Goal: Task Accomplishment & Management: Manage account settings

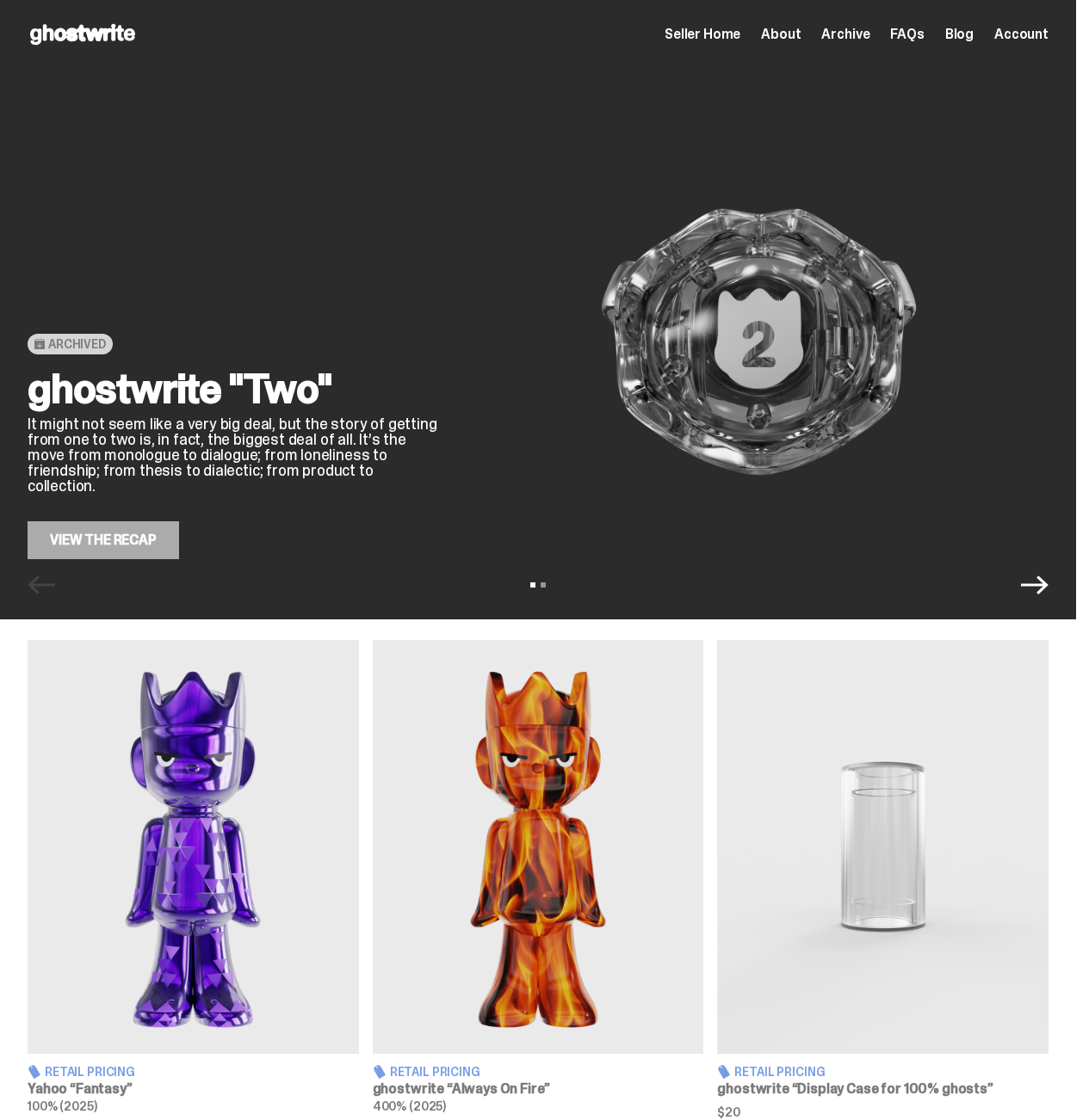
click at [722, 32] on span "Seller Home" at bounding box center [701, 34] width 75 height 14
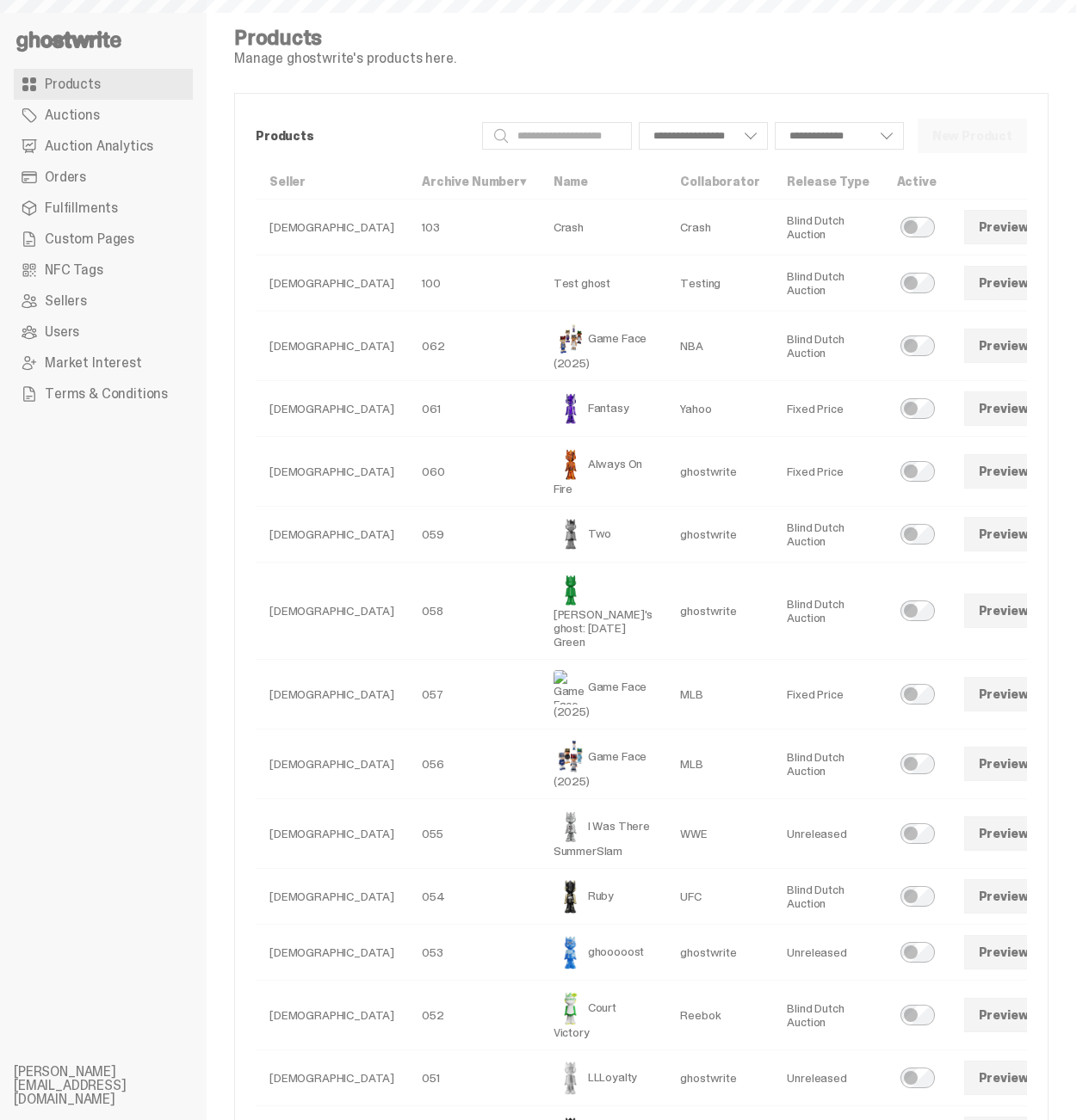
select select
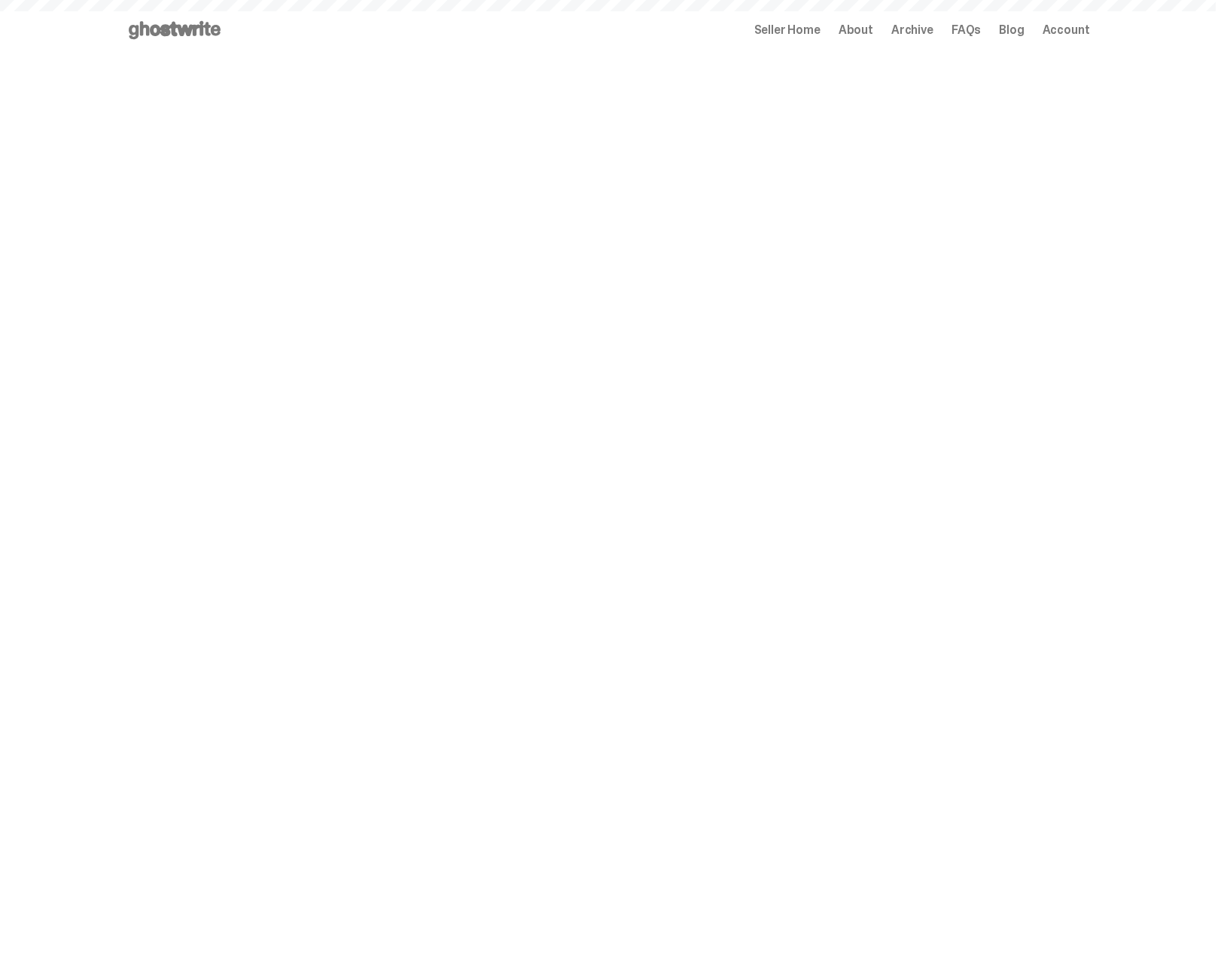
click at [804, 39] on div "Open main menu Home Seller Home About Archive FAQs Blog Account Seller Home Abo…" at bounding box center [608, 30] width 964 height 60
click at [799, 28] on span "Seller Home" at bounding box center [787, 30] width 66 height 12
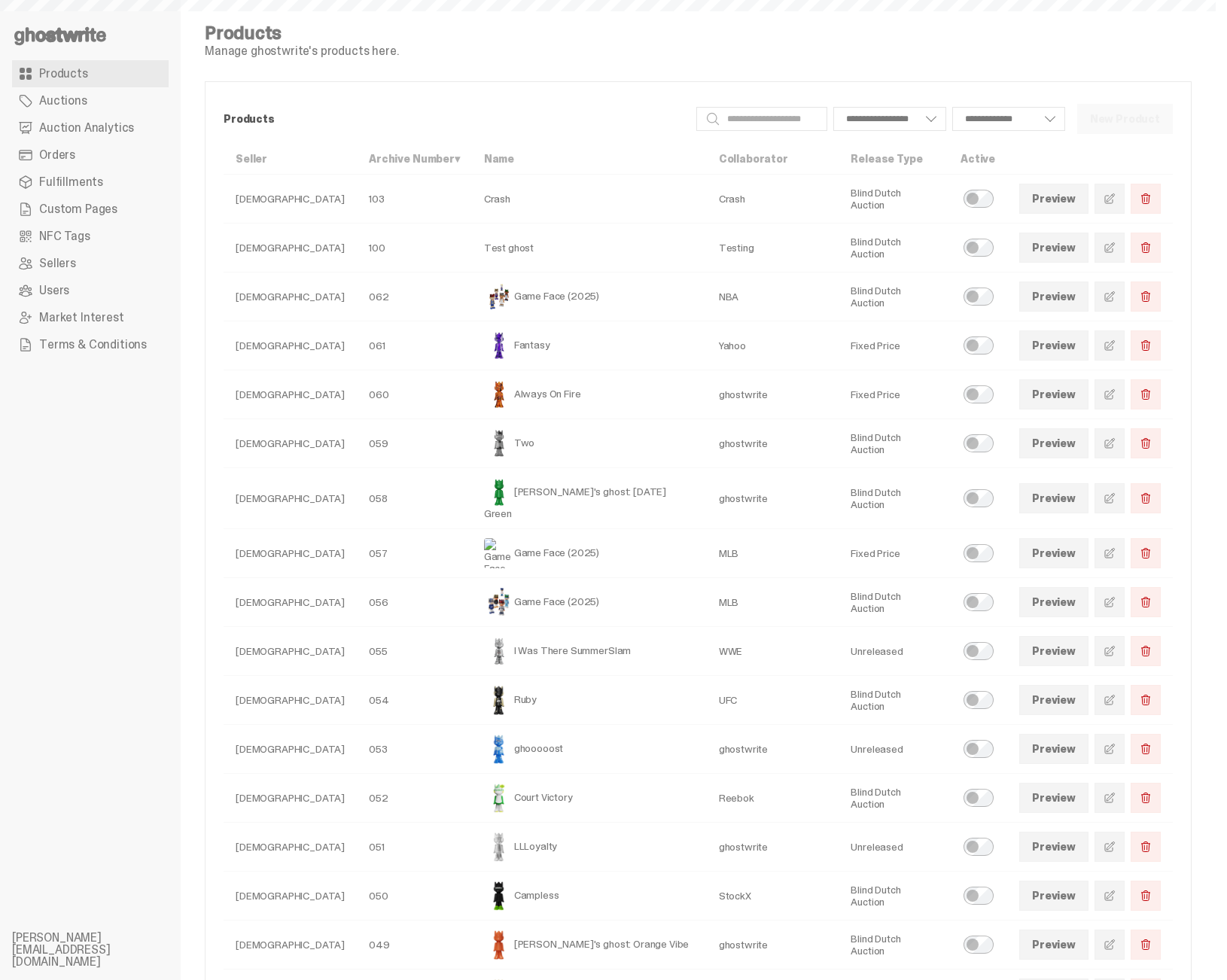
select select
click at [78, 152] on link "Orders" at bounding box center [90, 155] width 157 height 27
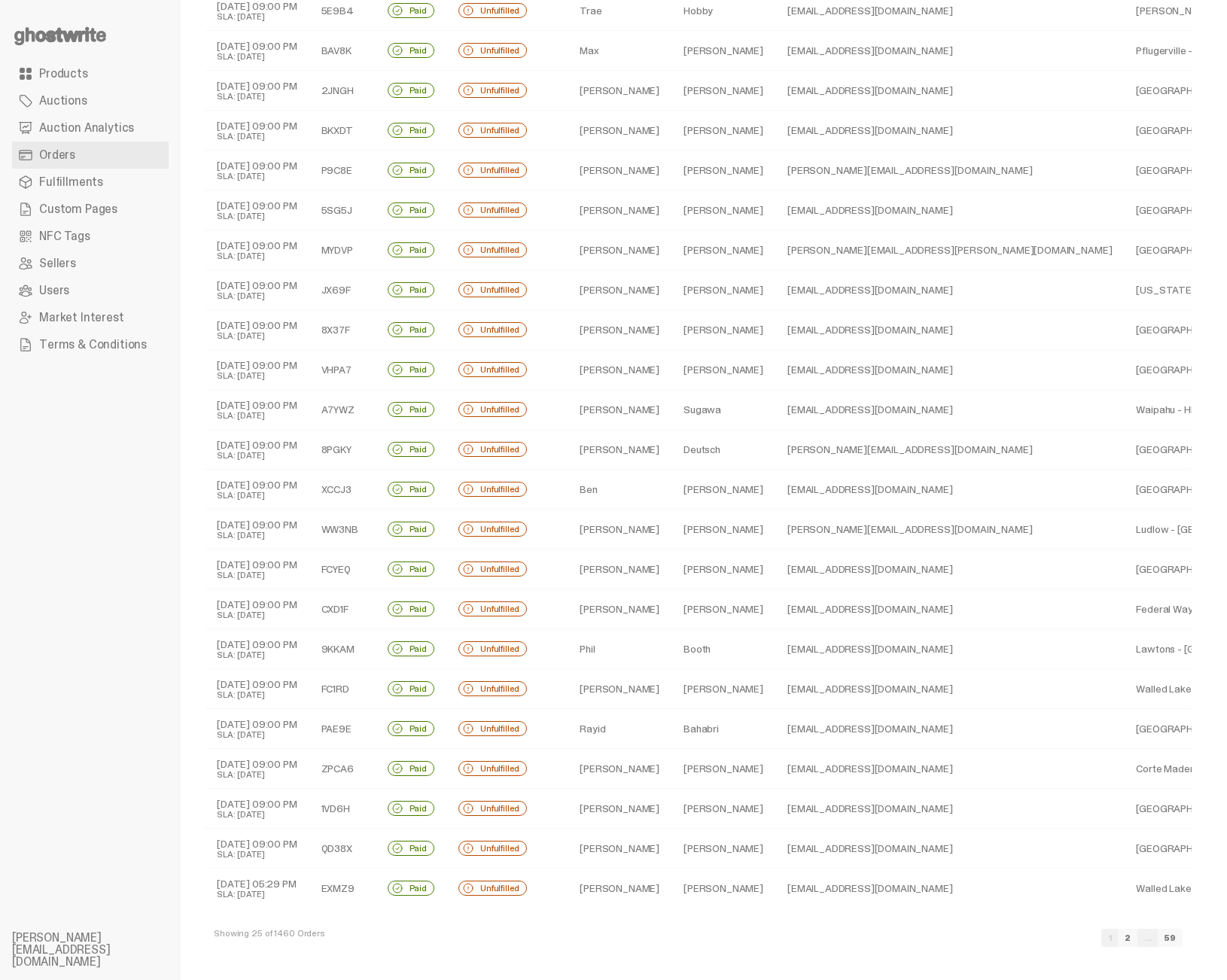
scroll to position [191, 0]
click at [1138, 939] on link "2" at bounding box center [1128, 937] width 20 height 18
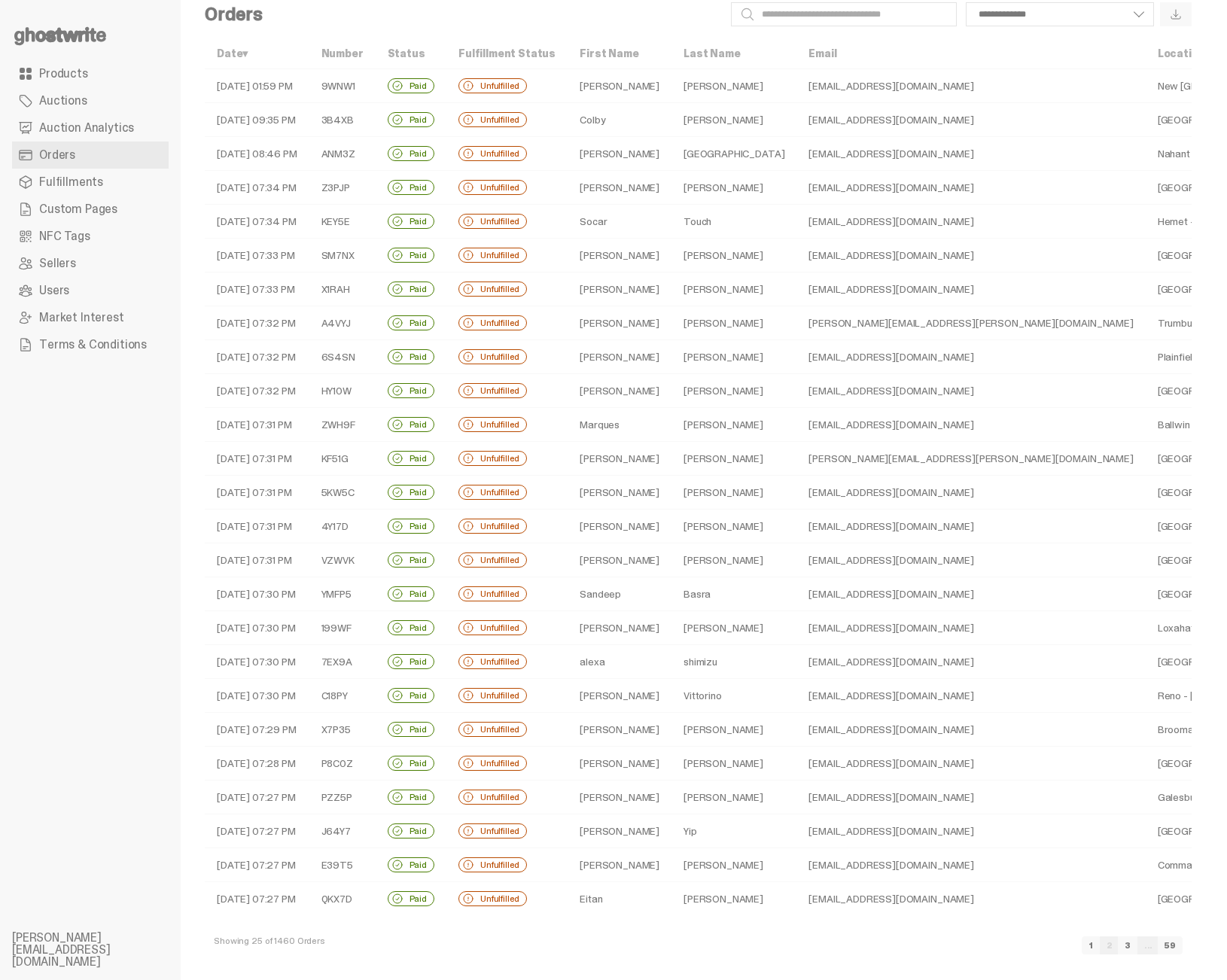
scroll to position [40, 0]
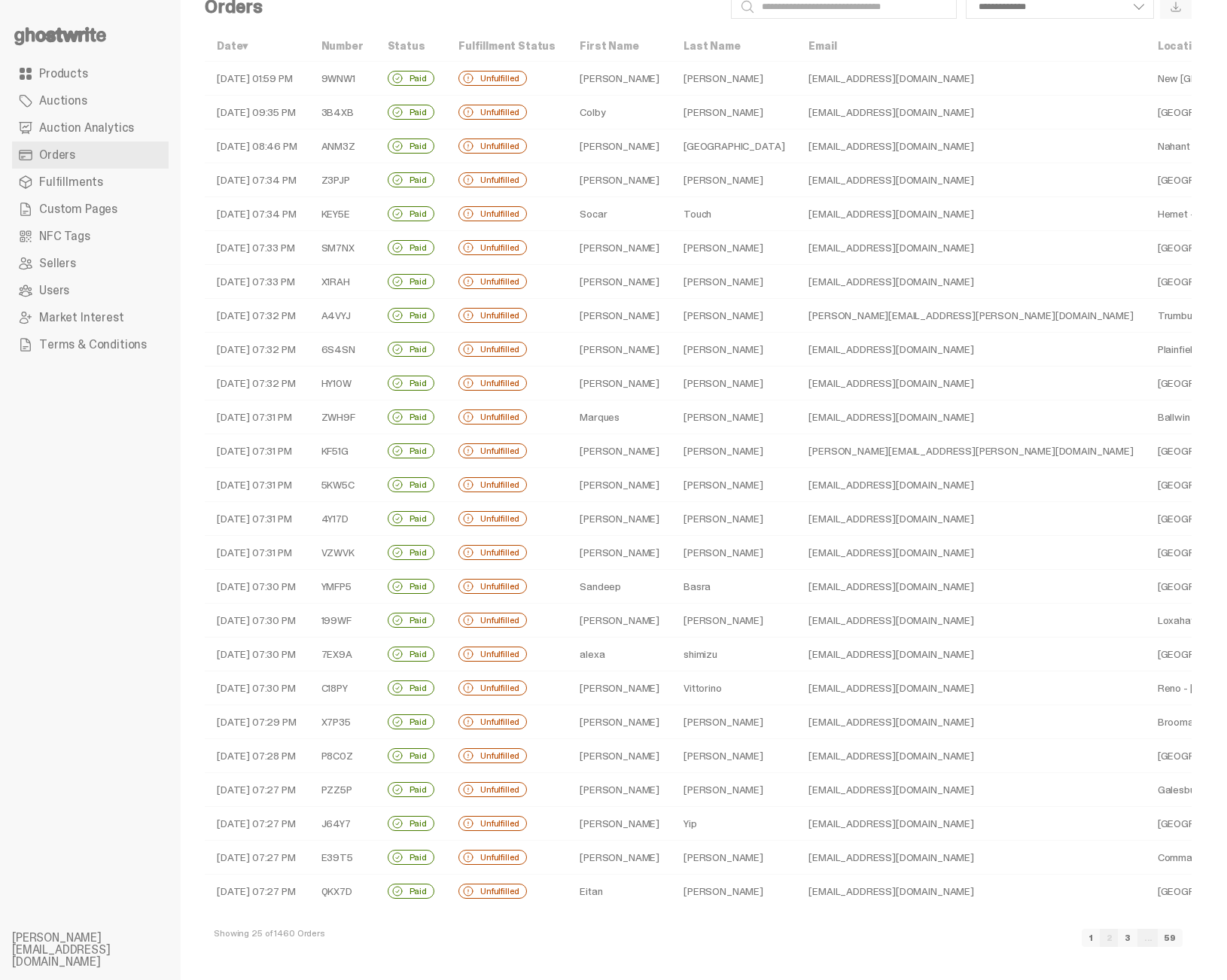
click at [1138, 938] on link "3" at bounding box center [1128, 937] width 20 height 18
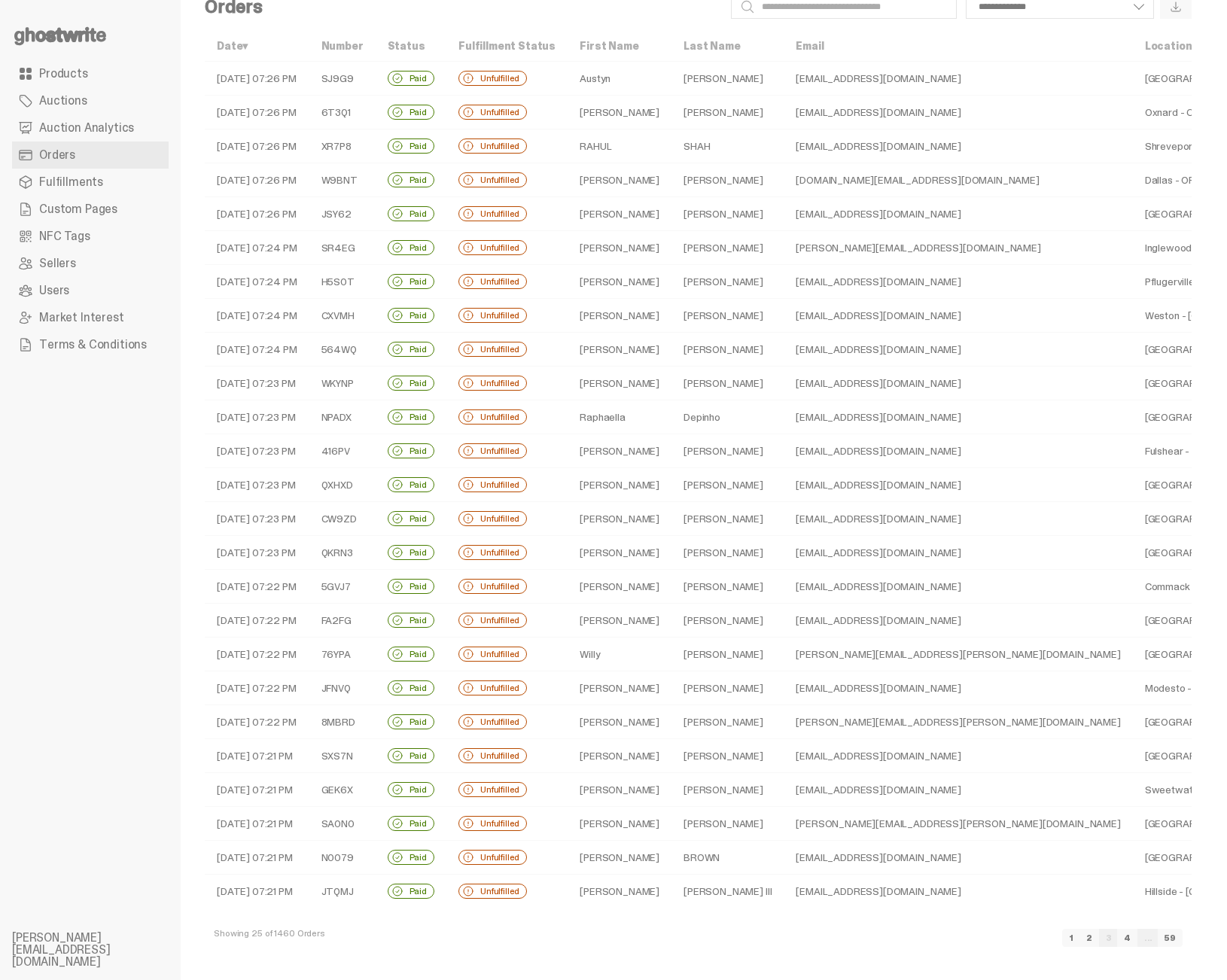
scroll to position [40, 0]
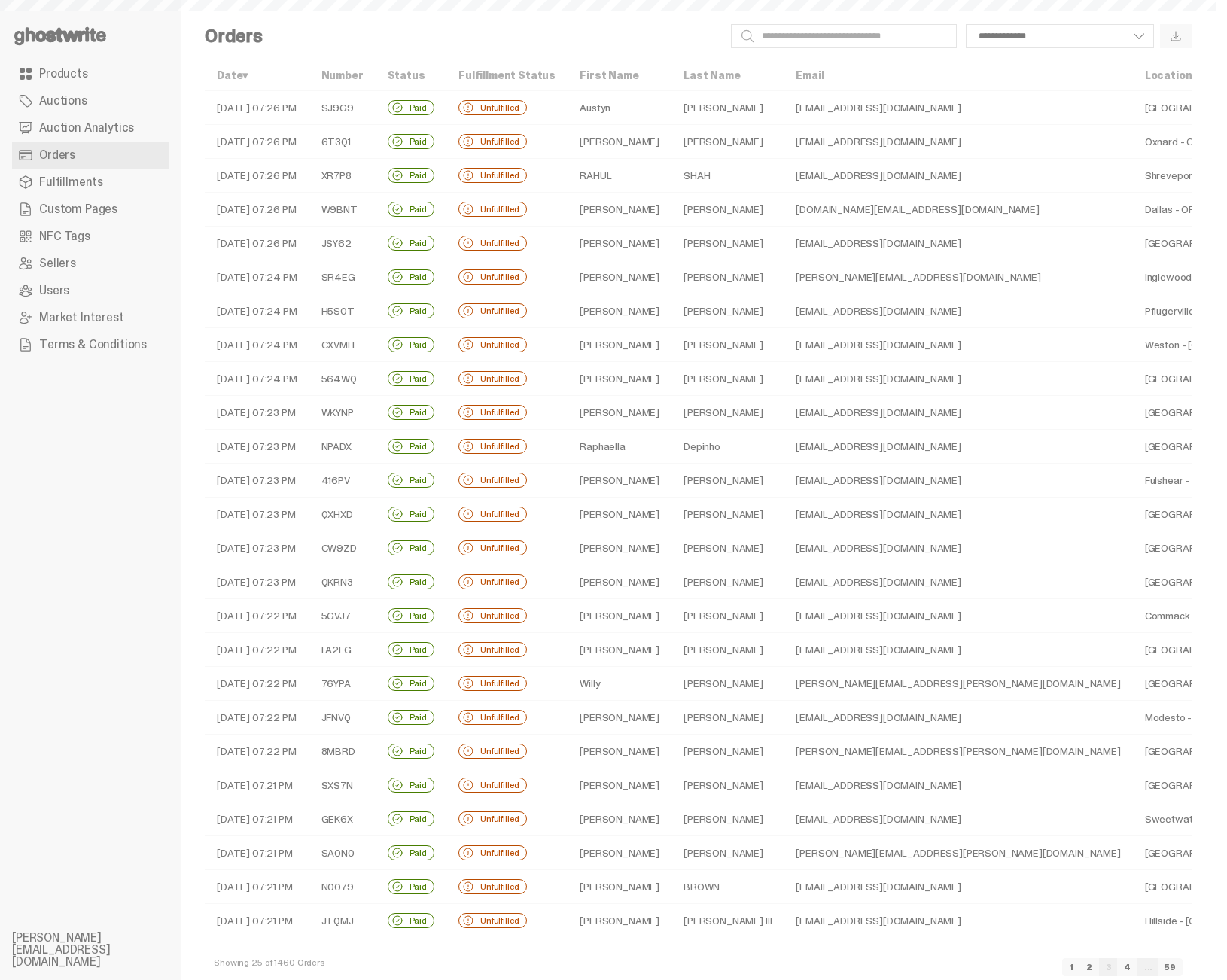
scroll to position [40, 0]
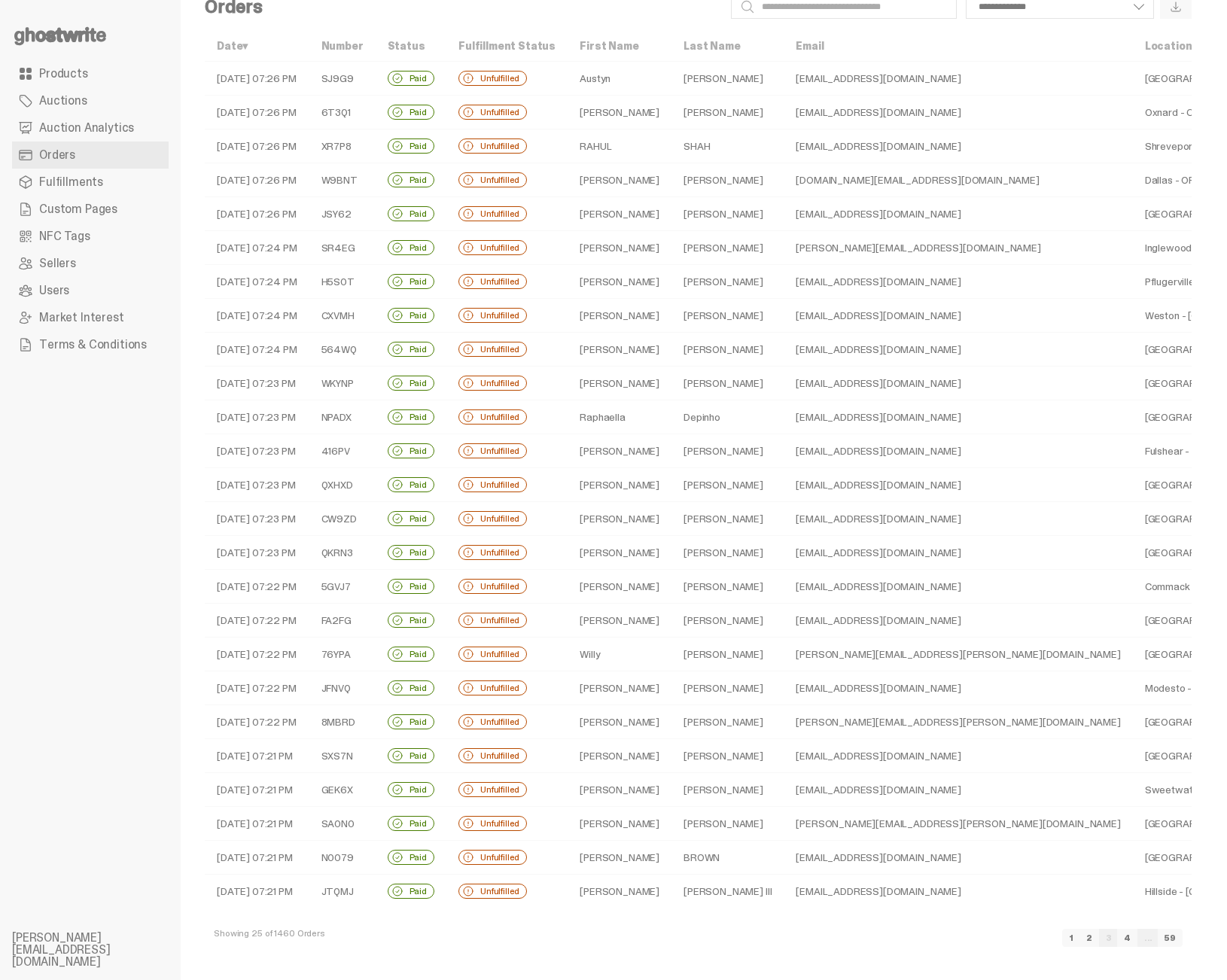
click at [1138, 942] on link "4" at bounding box center [1128, 937] width 21 height 18
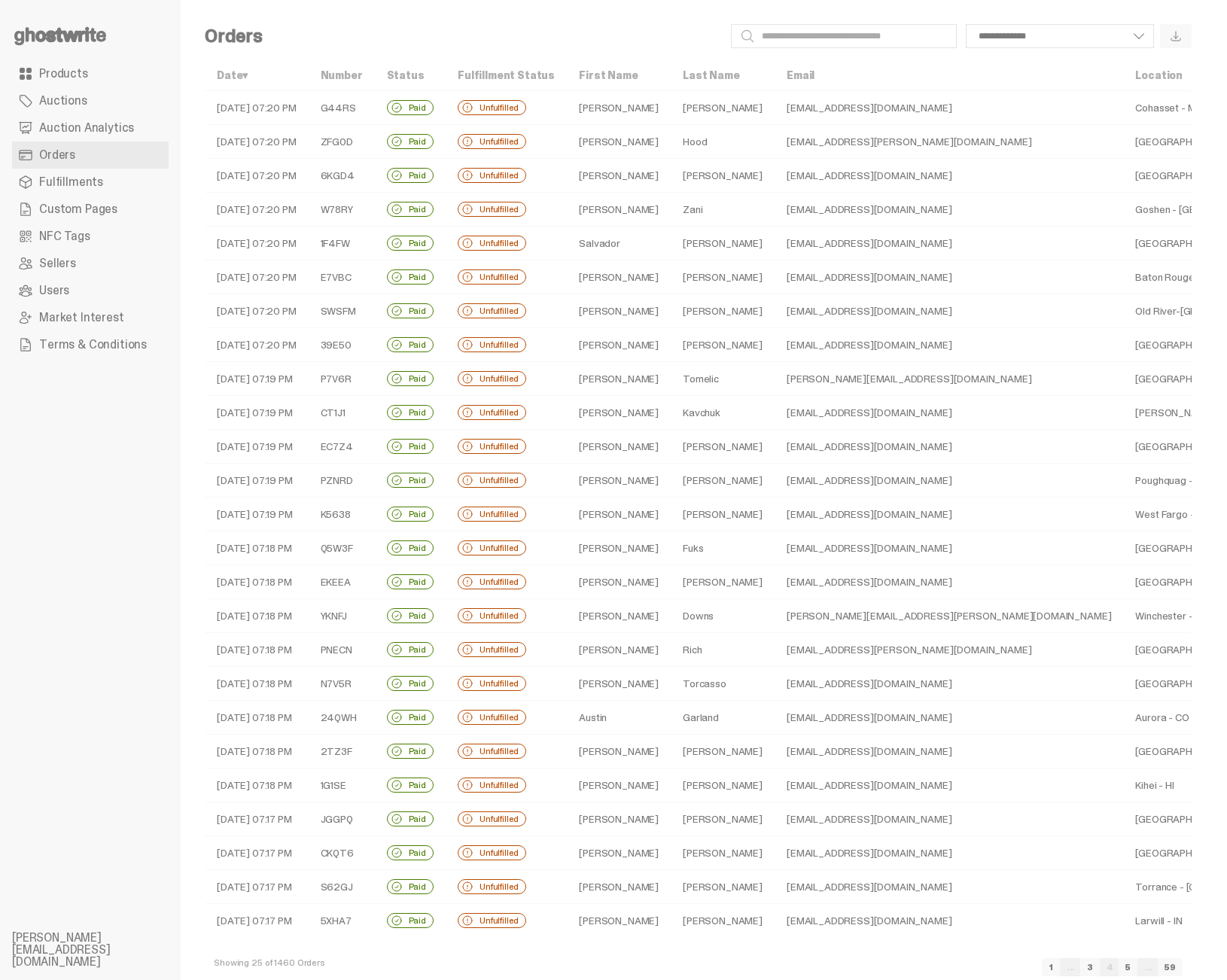
scroll to position [40, 0]
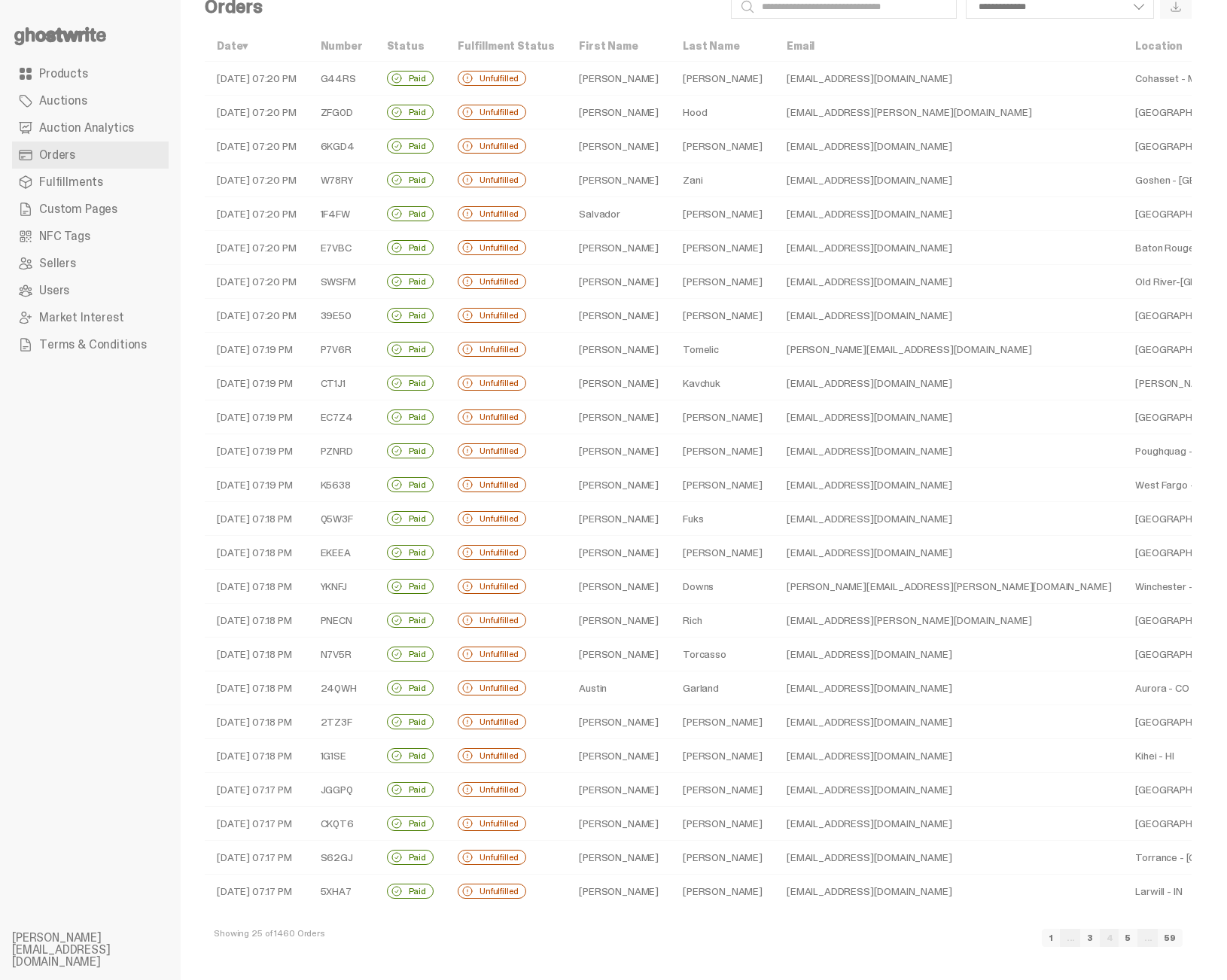
click at [1138, 935] on link "5" at bounding box center [1128, 937] width 19 height 18
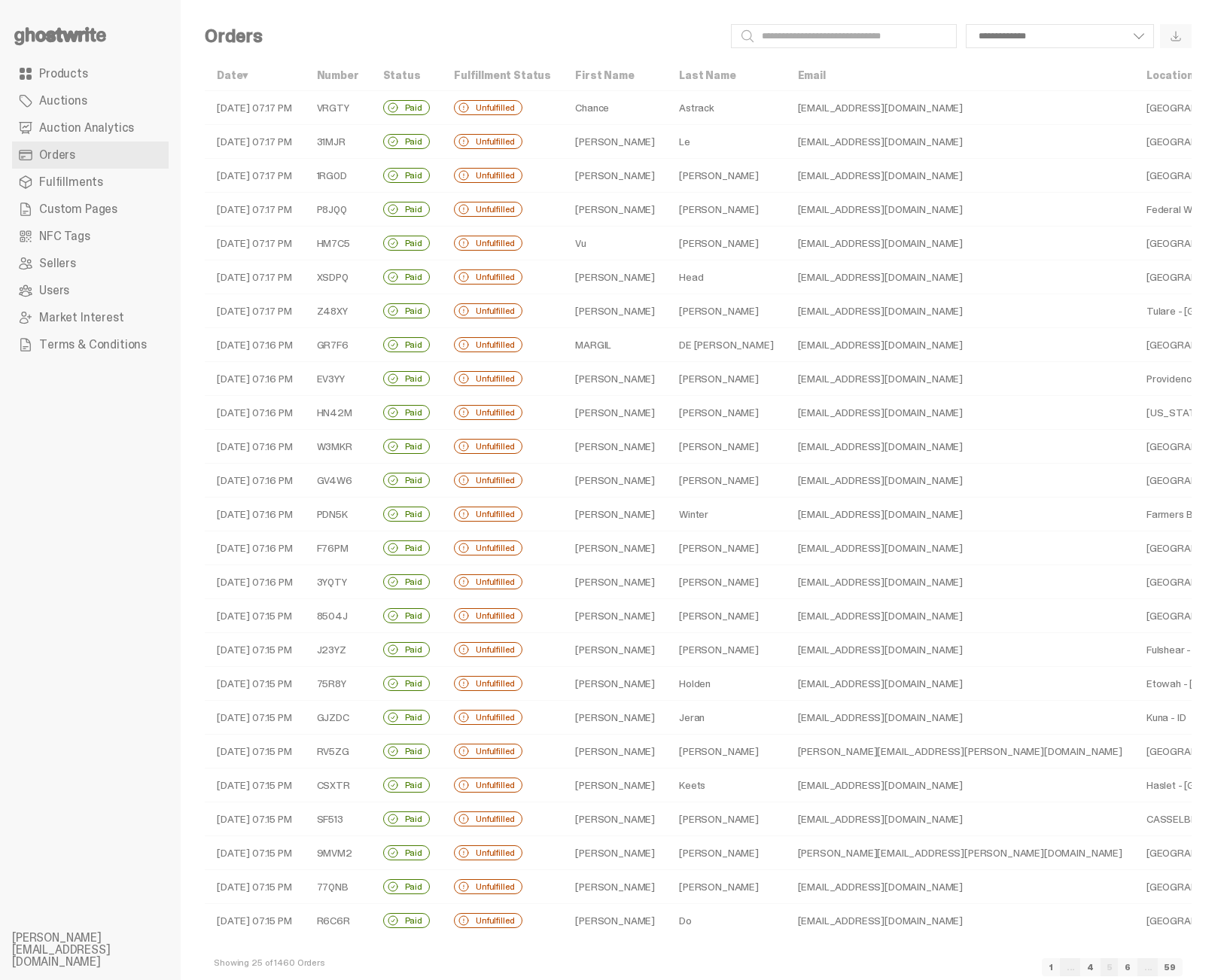
scroll to position [40, 0]
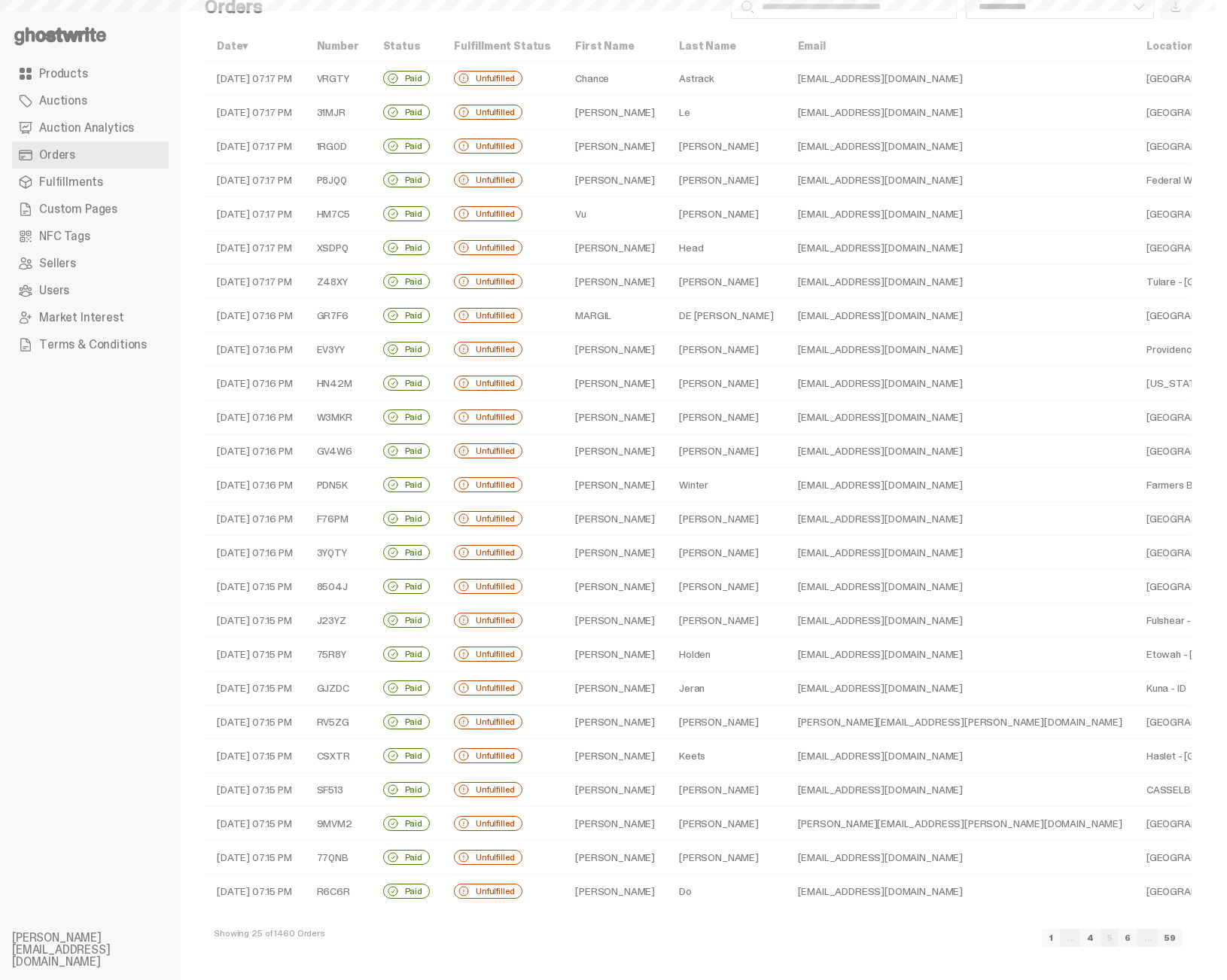
select select
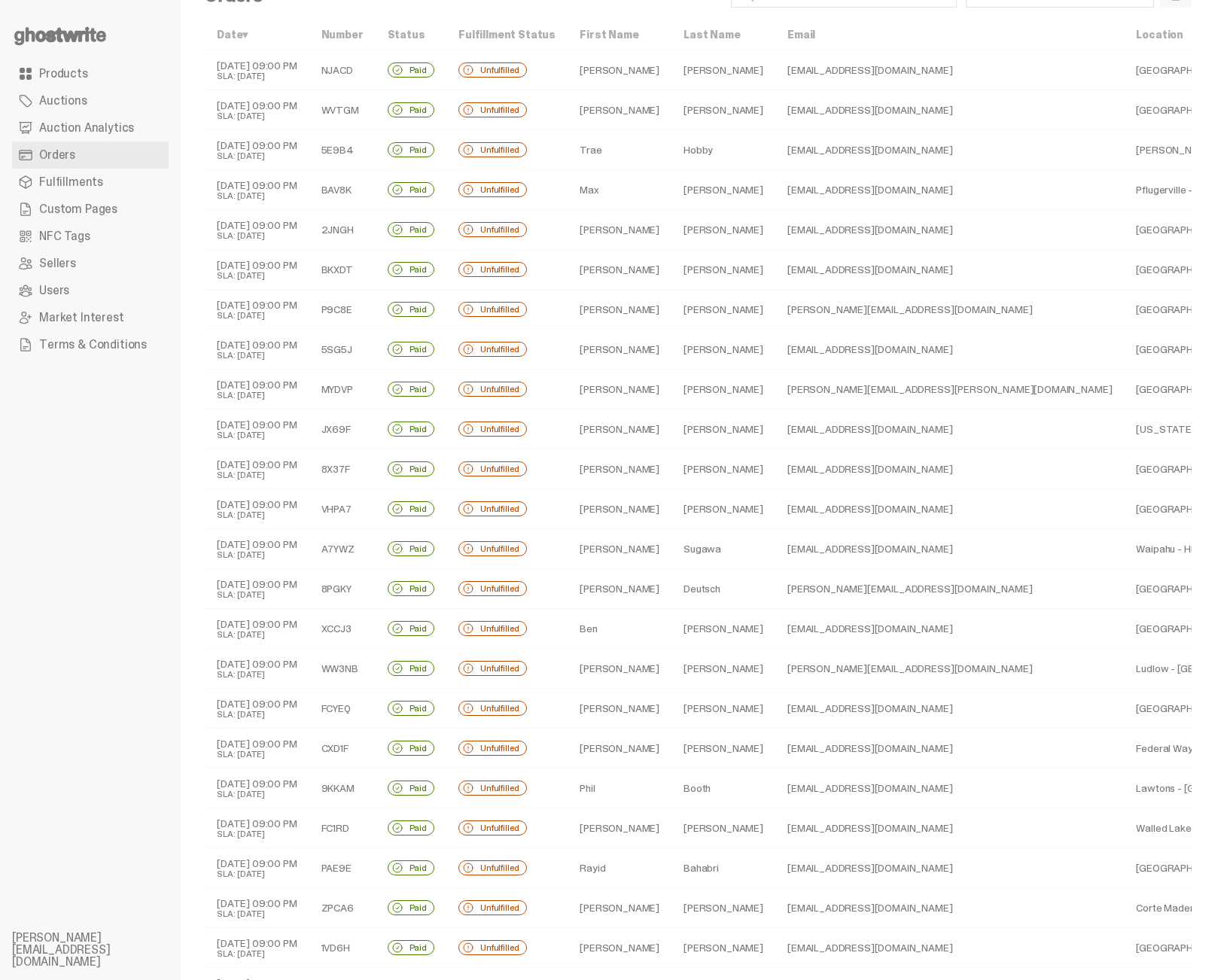
scroll to position [0, 0]
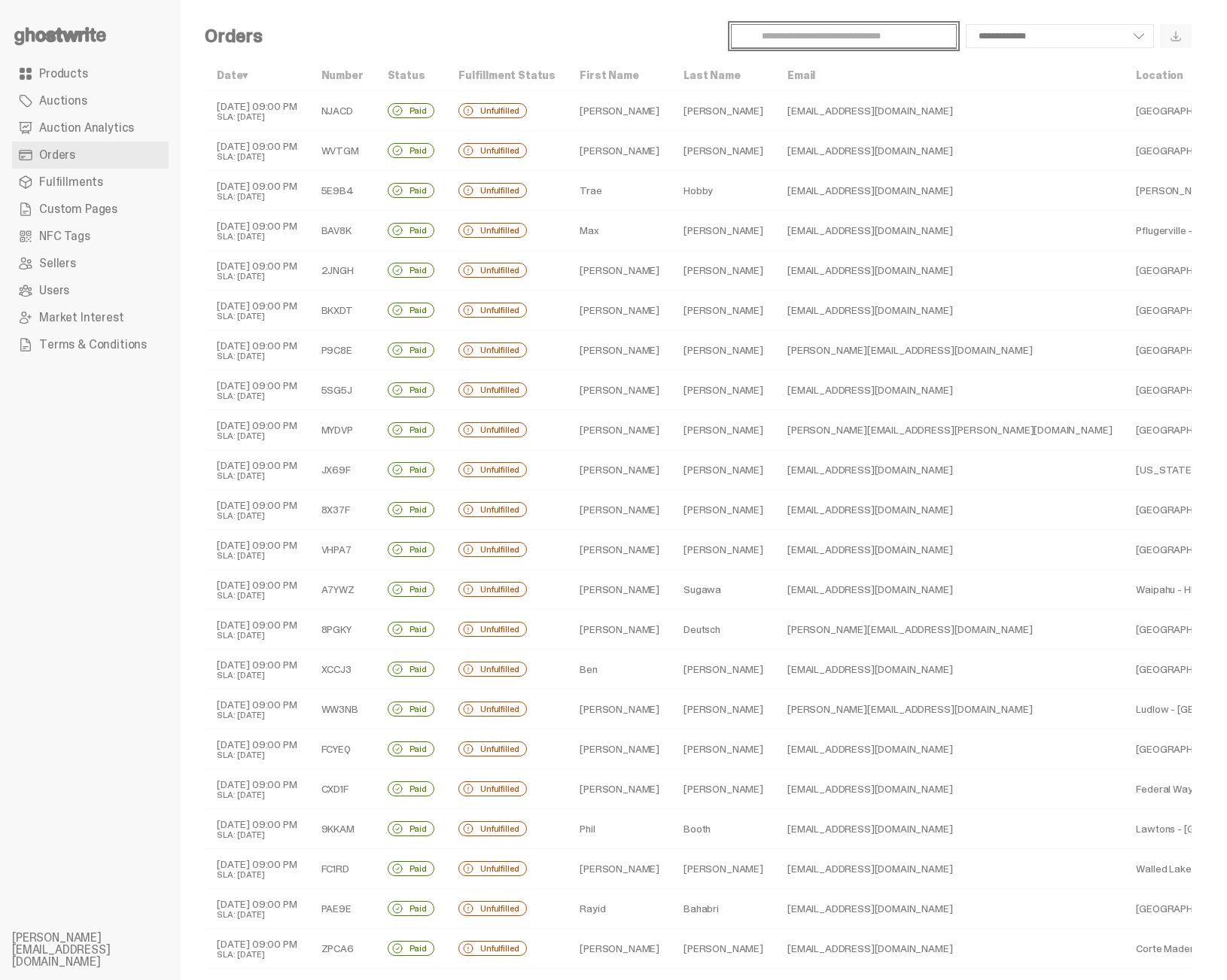
click at [798, 32] on input "Search" at bounding box center [844, 36] width 226 height 24
paste input "*****"
type input "*****"
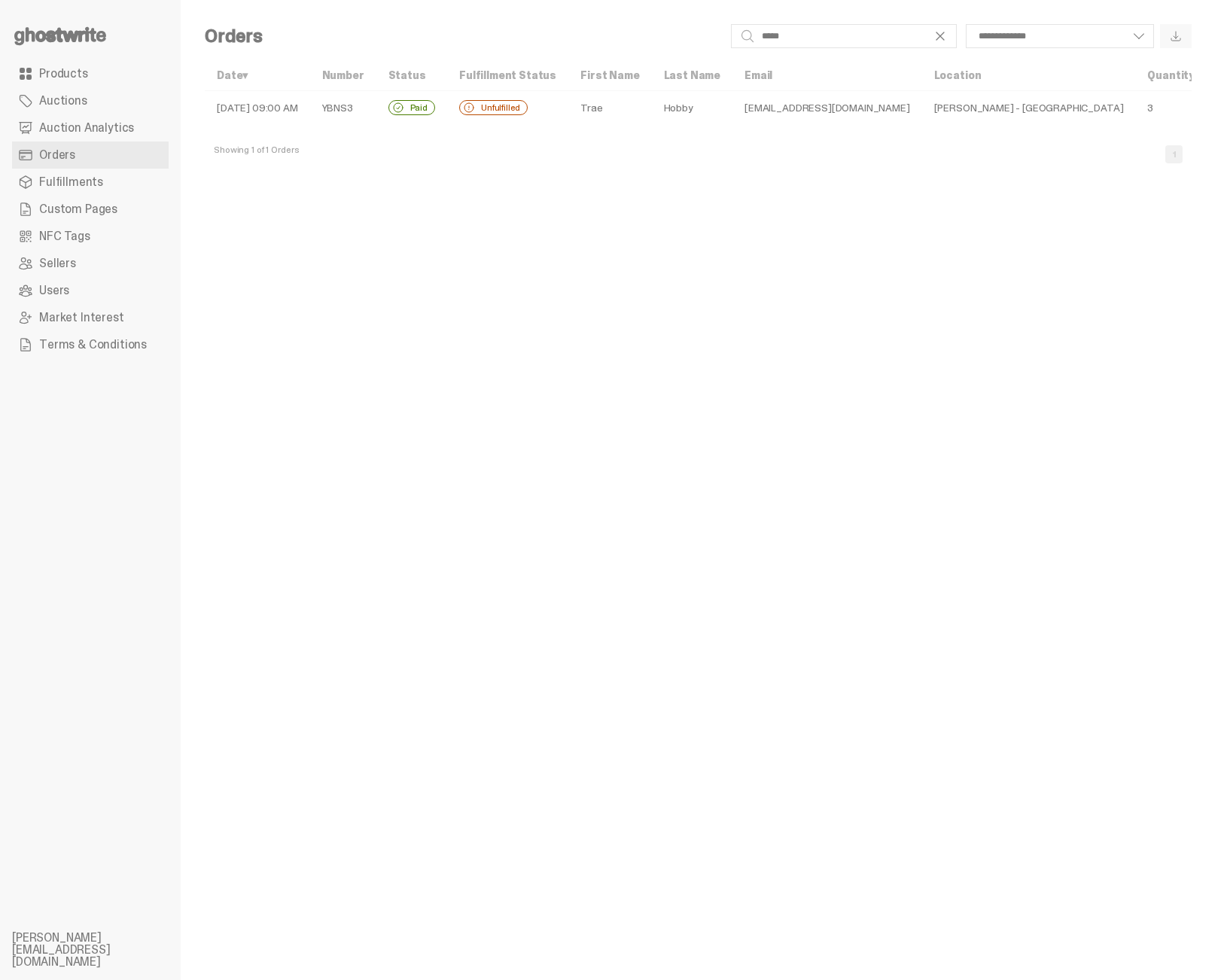
click at [651, 121] on td "Trae" at bounding box center [609, 108] width 83 height 34
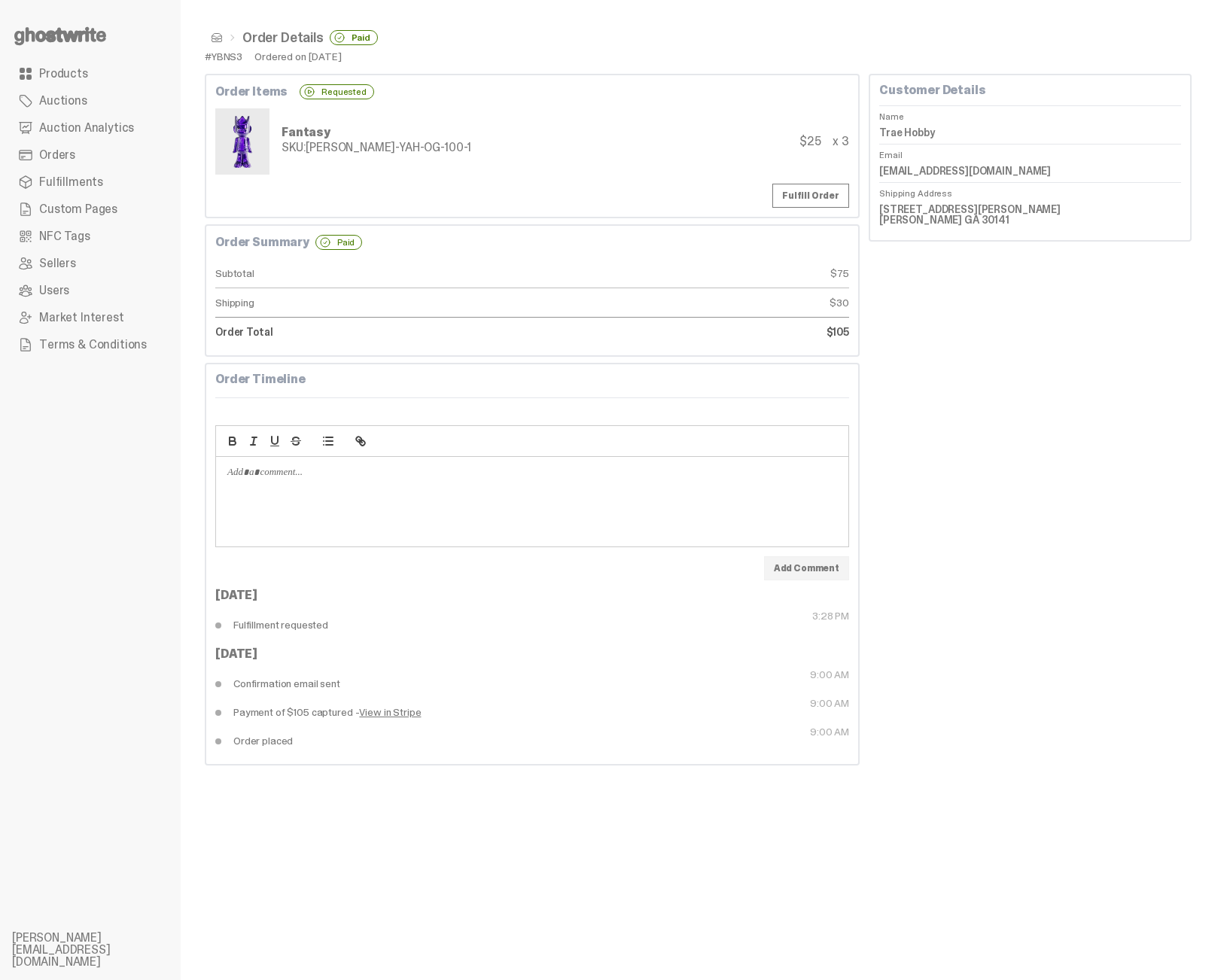
click at [925, 302] on div "Customer Details Name Trae Hobby Email traehobby@gmail.com Shipping Address 219…" at bounding box center [1030, 420] width 323 height 692
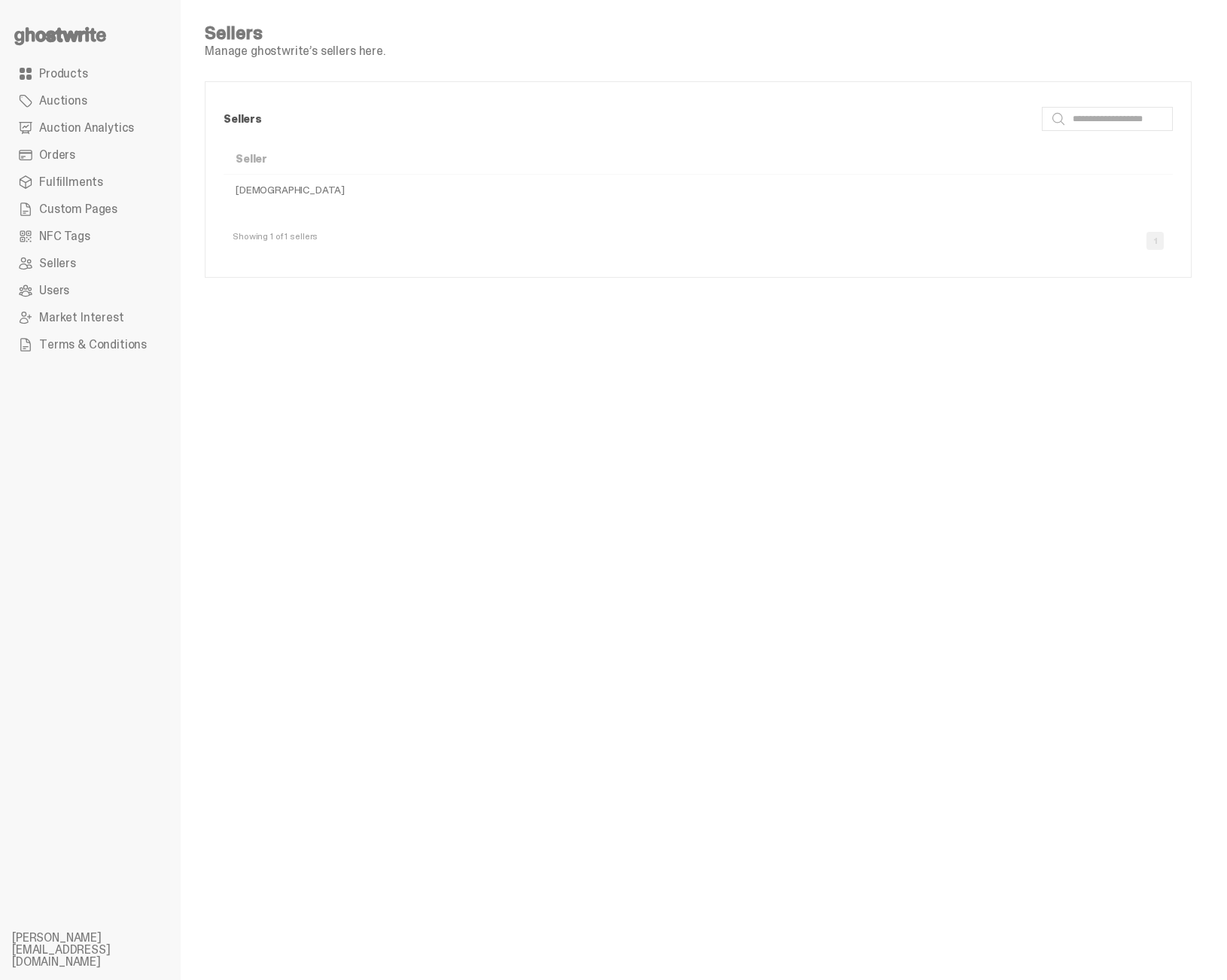
click at [283, 187] on td "[DEMOGRAPHIC_DATA]" at bounding box center [698, 190] width 949 height 31
click at [289, 193] on td "[DEMOGRAPHIC_DATA]" at bounding box center [698, 190] width 949 height 31
click at [290, 192] on td "[DEMOGRAPHIC_DATA]" at bounding box center [698, 190] width 949 height 31
click at [291, 190] on td "[DEMOGRAPHIC_DATA]" at bounding box center [698, 190] width 949 height 31
drag, startPoint x: 334, startPoint y: 193, endPoint x: 675, endPoint y: 204, distance: 341.2
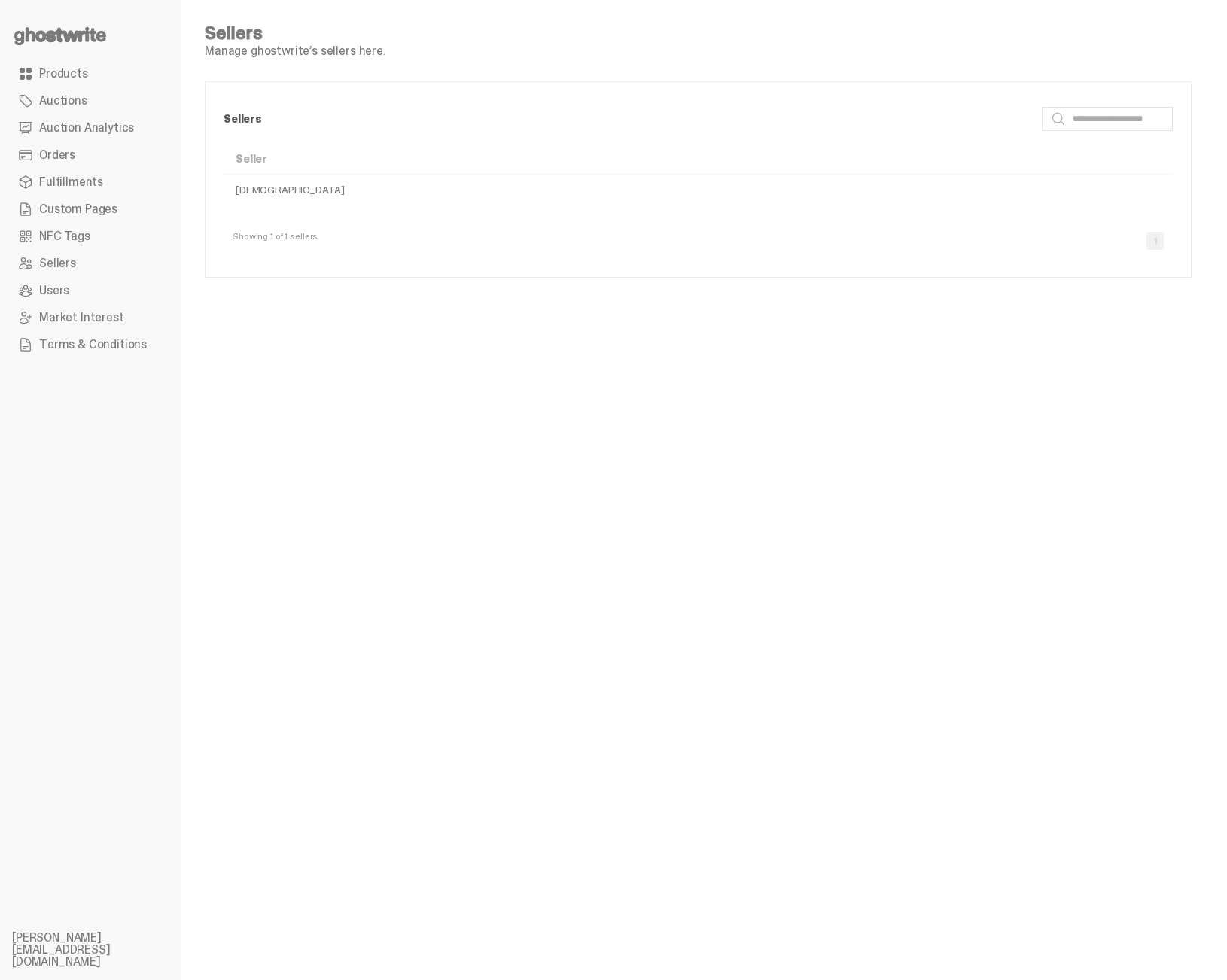
click at [343, 193] on td "[DEMOGRAPHIC_DATA]" at bounding box center [698, 190] width 949 height 31
click at [732, 210] on div "Sellers Search Seller Ghostwrite Showing 1 of 1 sellers 1" at bounding box center [698, 180] width 985 height 195
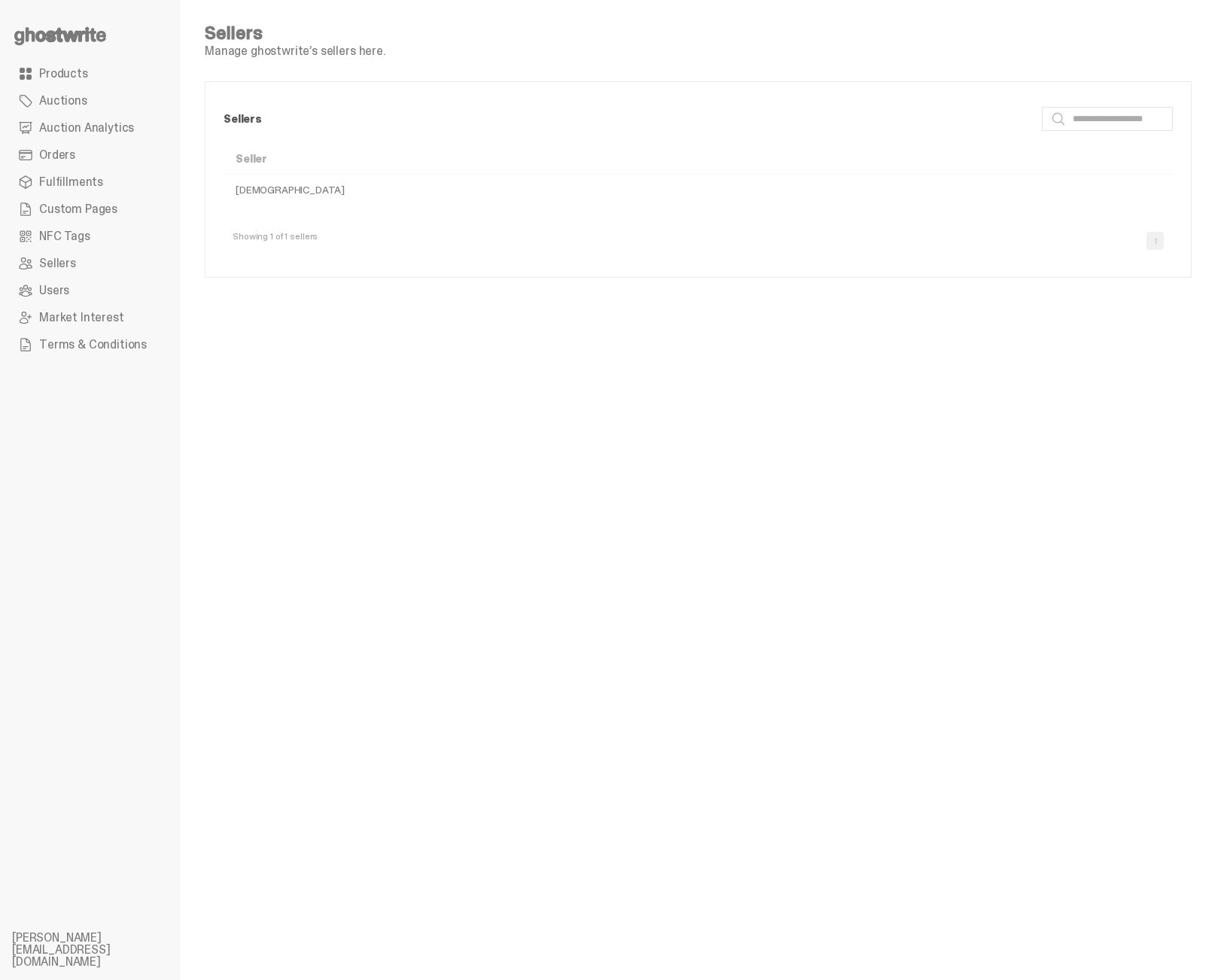
click at [802, 157] on th "Seller" at bounding box center [698, 159] width 949 height 31
click at [792, 152] on th "Seller" at bounding box center [698, 159] width 949 height 31
drag, startPoint x: 773, startPoint y: 158, endPoint x: 792, endPoint y: 332, distance: 175.0
click at [792, 205] on div "Seller Ghostwrite" at bounding box center [698, 174] width 949 height 61
click at [792, 332] on div "Sellers Manage ghostwrite’s sellers here. Sellers Search Seller Ghostwrite Show…" at bounding box center [698, 490] width 1035 height 980
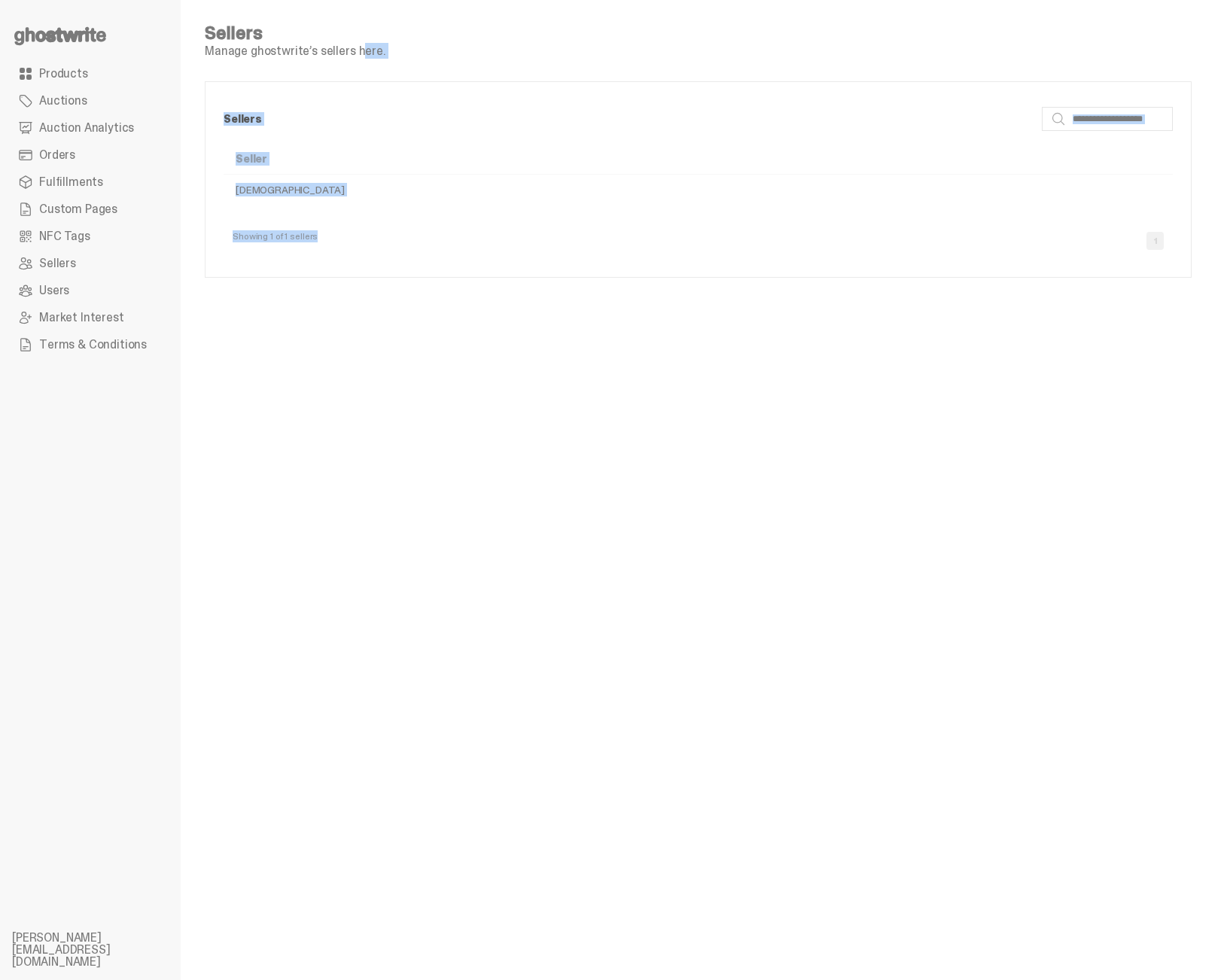
drag, startPoint x: 318, startPoint y: 48, endPoint x: 473, endPoint y: 321, distance: 313.9
click at [472, 320] on div "Sellers Manage ghostwrite’s sellers here. Sellers Search Seller Ghostwrite Show…" at bounding box center [698, 490] width 1035 height 980
click at [473, 321] on div "Sellers Manage ghostwrite’s sellers here. Sellers Search Seller Ghostwrite Show…" at bounding box center [698, 490] width 1035 height 980
